Goal: Browse casually: Explore the website without a specific task or goal

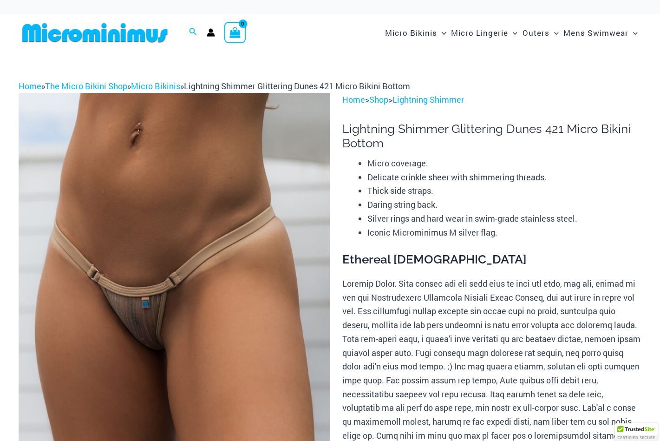
click at [170, 282] on img at bounding box center [175, 326] width 312 height 467
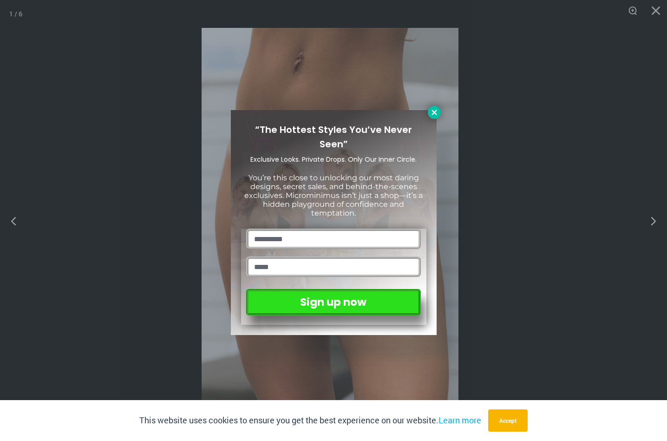
click at [436, 116] on icon at bounding box center [434, 112] width 8 height 8
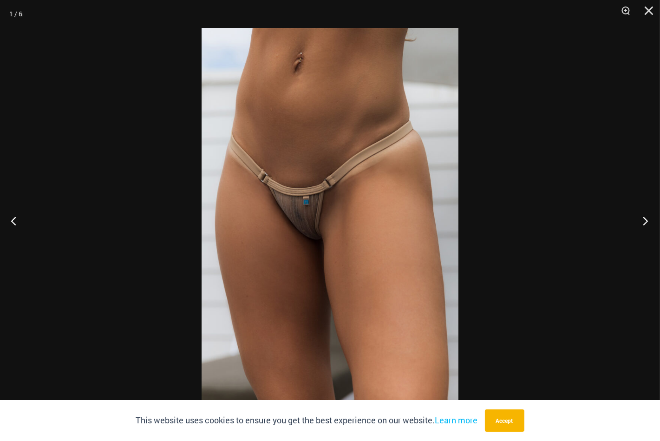
click at [645, 225] on button "Next" at bounding box center [642, 220] width 35 height 46
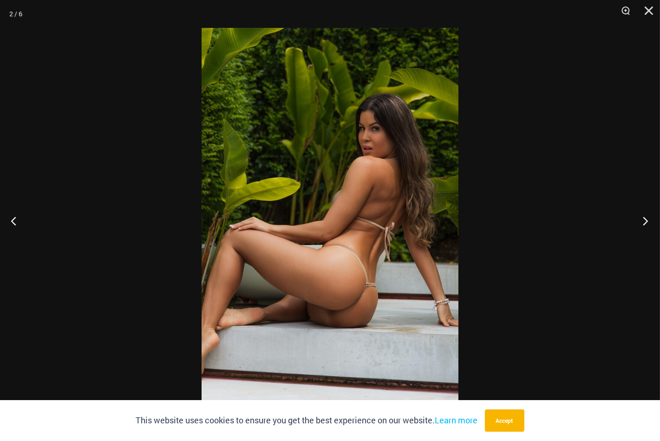
click at [645, 225] on button "Next" at bounding box center [642, 220] width 35 height 46
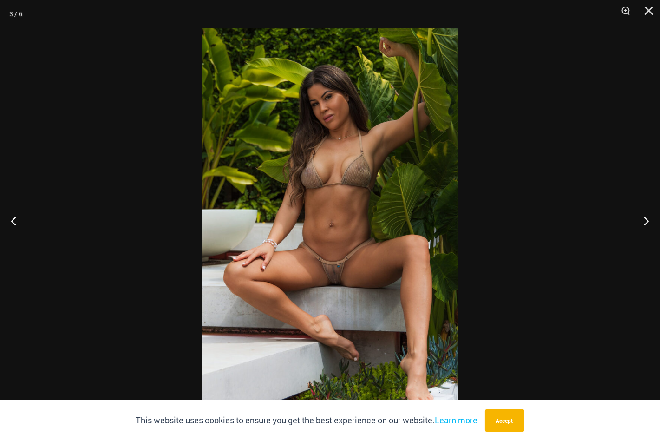
click at [353, 195] on img at bounding box center [330, 220] width 257 height 385
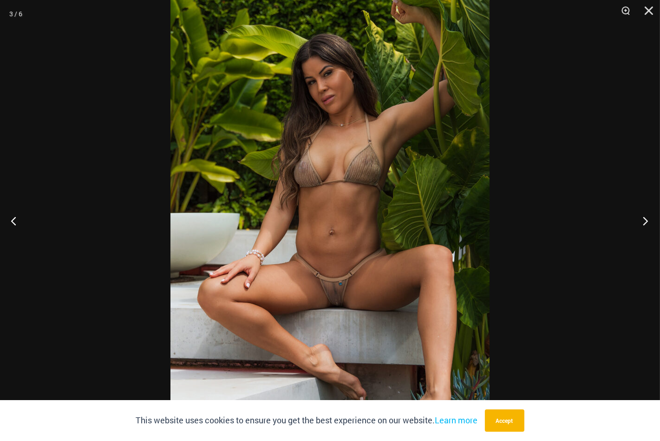
click at [643, 223] on button "Next" at bounding box center [642, 220] width 35 height 46
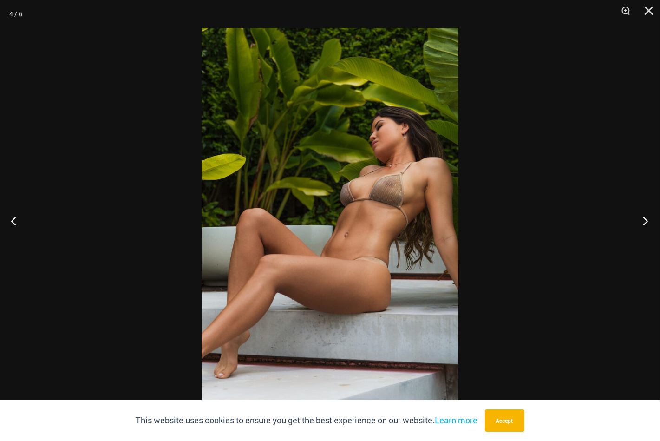
click at [643, 223] on button "Next" at bounding box center [642, 220] width 35 height 46
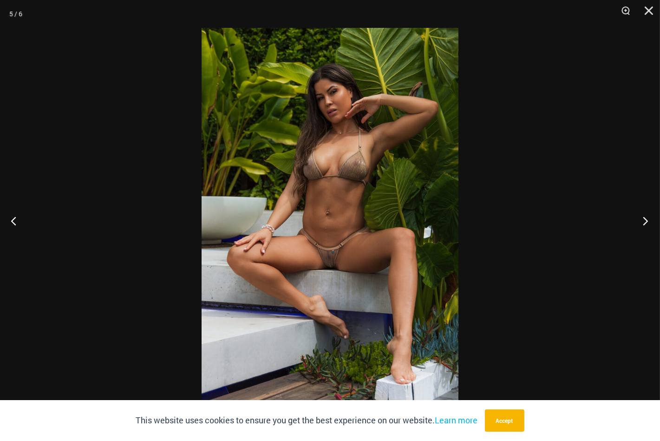
click at [643, 223] on button "Next" at bounding box center [642, 220] width 35 height 46
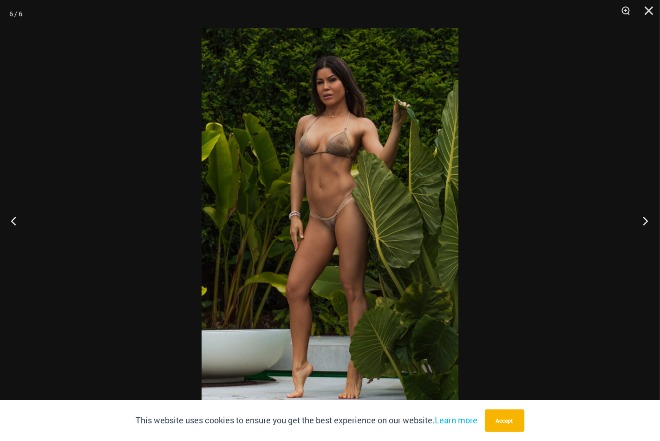
click at [643, 223] on button "Next" at bounding box center [642, 220] width 35 height 46
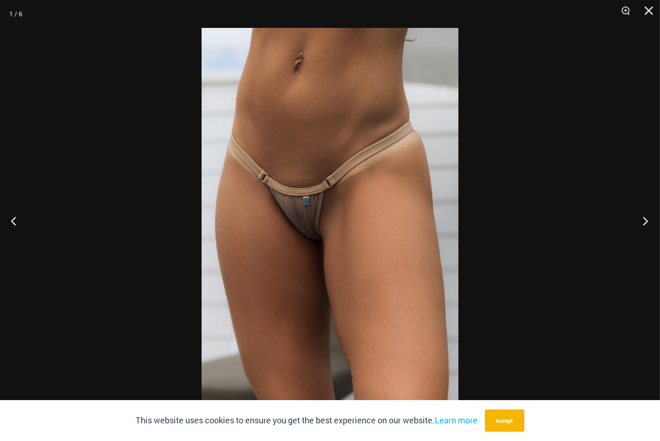
click at [643, 223] on button "Next" at bounding box center [642, 220] width 35 height 46
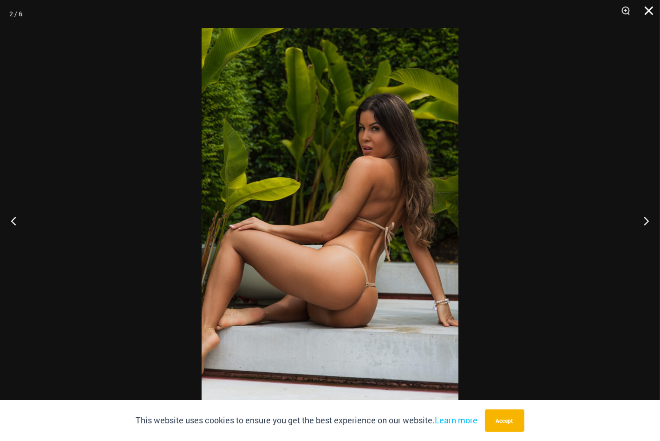
click at [647, 10] on button "Close" at bounding box center [645, 14] width 23 height 28
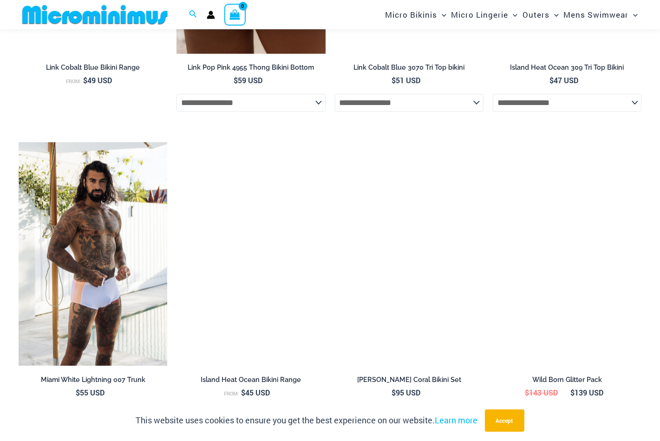
scroll to position [2778, 0]
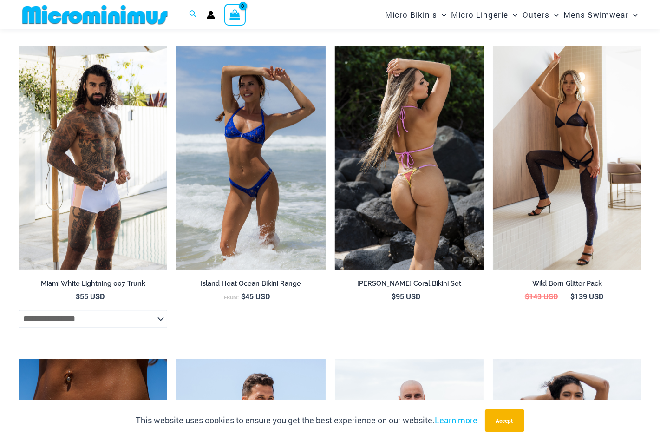
click at [436, 149] on img at bounding box center [409, 157] width 149 height 223
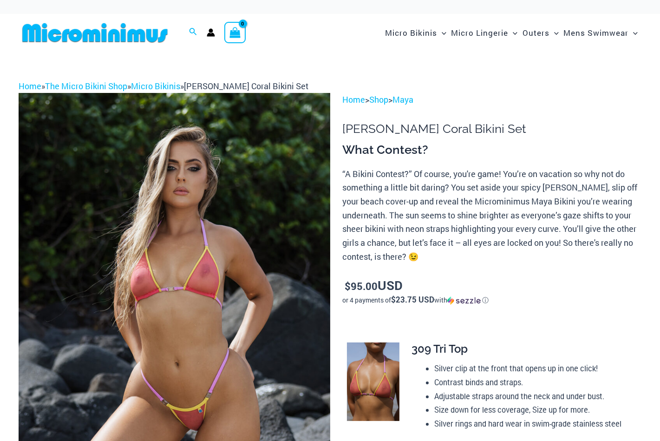
click at [255, 272] on img at bounding box center [175, 326] width 312 height 467
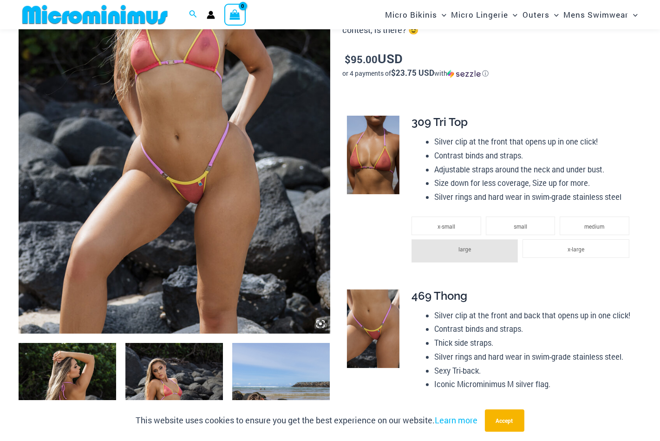
scroll to position [316, 0]
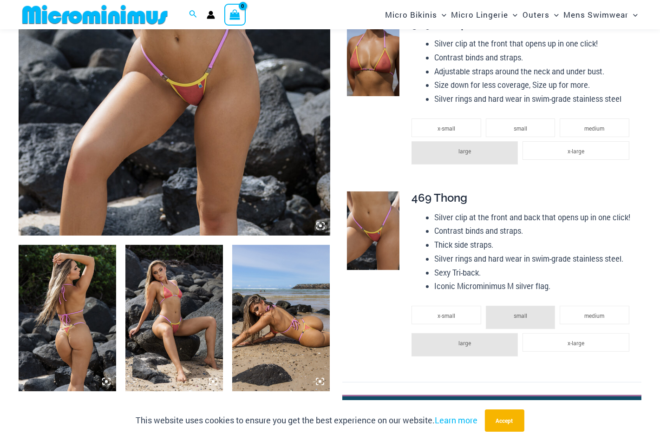
click at [201, 208] on img at bounding box center [175, 1] width 312 height 467
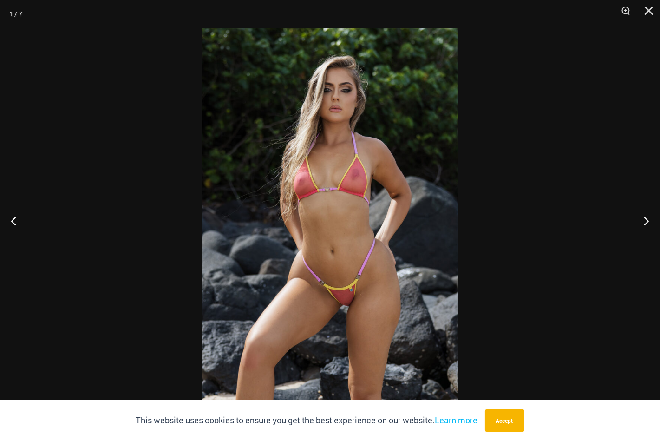
click at [201, 208] on div at bounding box center [330, 220] width 660 height 441
click at [640, 222] on button "Next" at bounding box center [642, 220] width 35 height 46
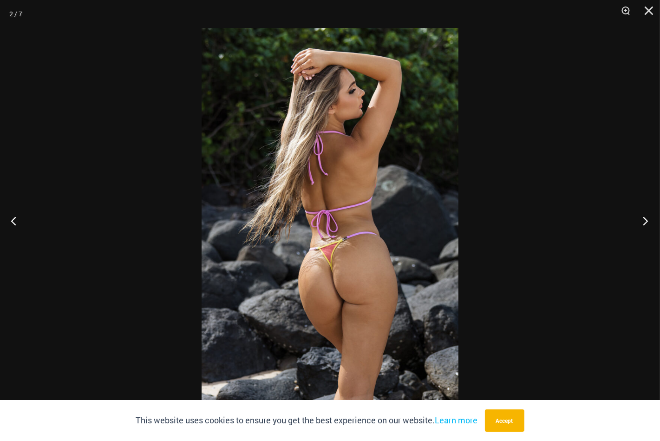
click at [640, 222] on button "Next" at bounding box center [642, 220] width 35 height 46
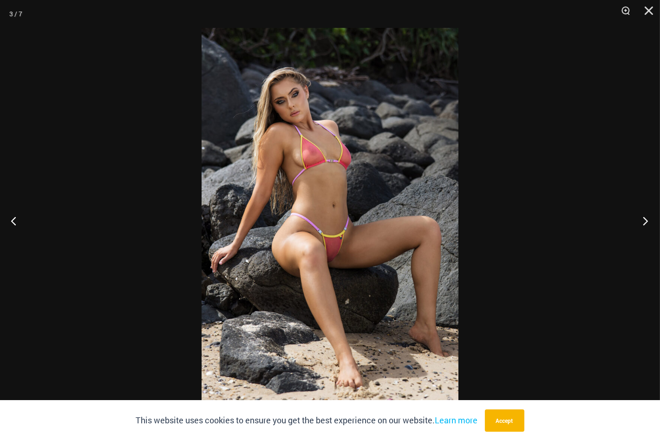
click at [640, 222] on button "Next" at bounding box center [642, 220] width 35 height 46
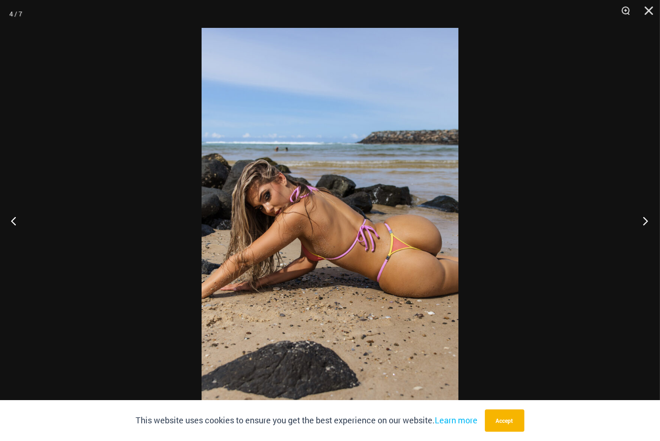
click at [640, 222] on button "Next" at bounding box center [642, 220] width 35 height 46
